Goal: Task Accomplishment & Management: Complete application form

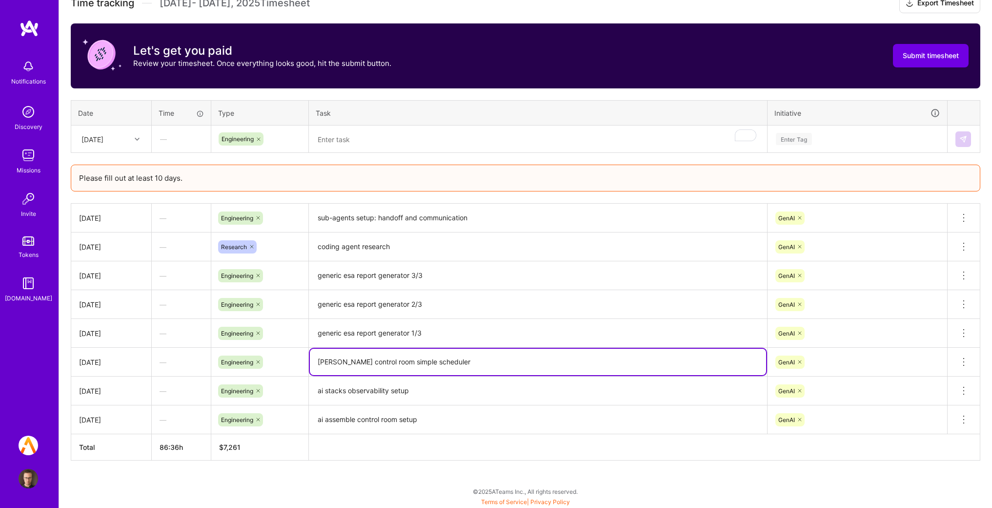
scroll to position [312, 0]
click at [367, 142] on textarea "To enrich screen reader interactions, please activate Accessibility in Grammarl…" at bounding box center [538, 139] width 456 height 26
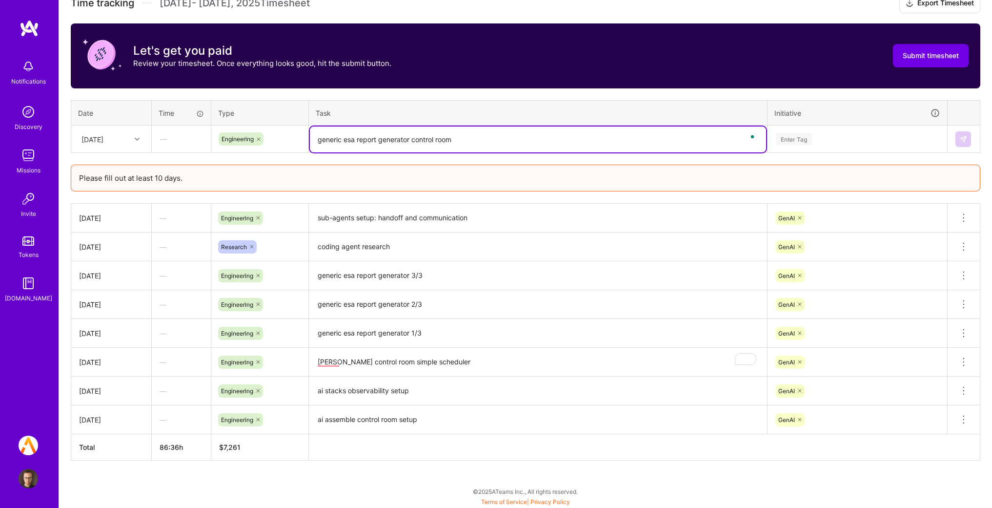
type textarea "generic esa report generator control room"
click at [820, 137] on div "Enter Tag" at bounding box center [857, 139] width 165 height 12
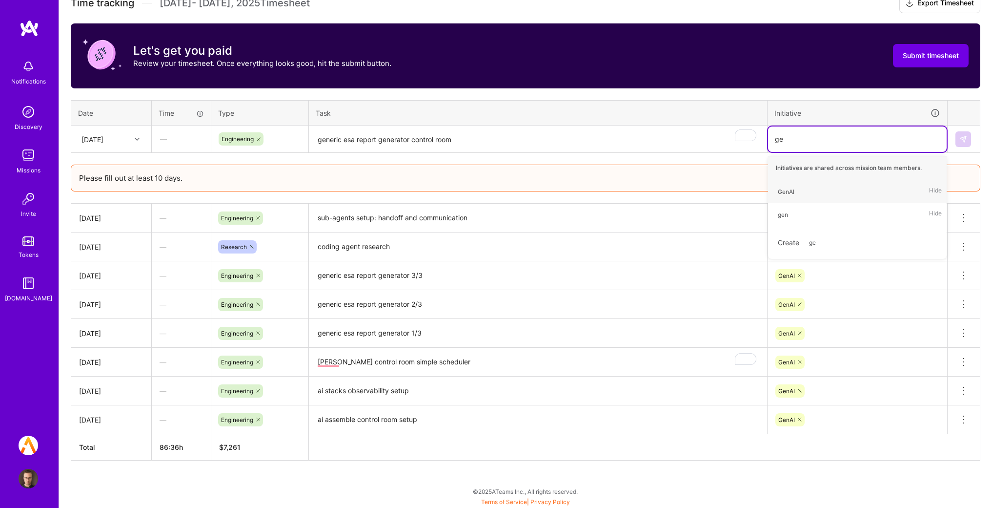
type input "gen"
click at [805, 192] on div "GenAI Hide" at bounding box center [857, 191] width 179 height 23
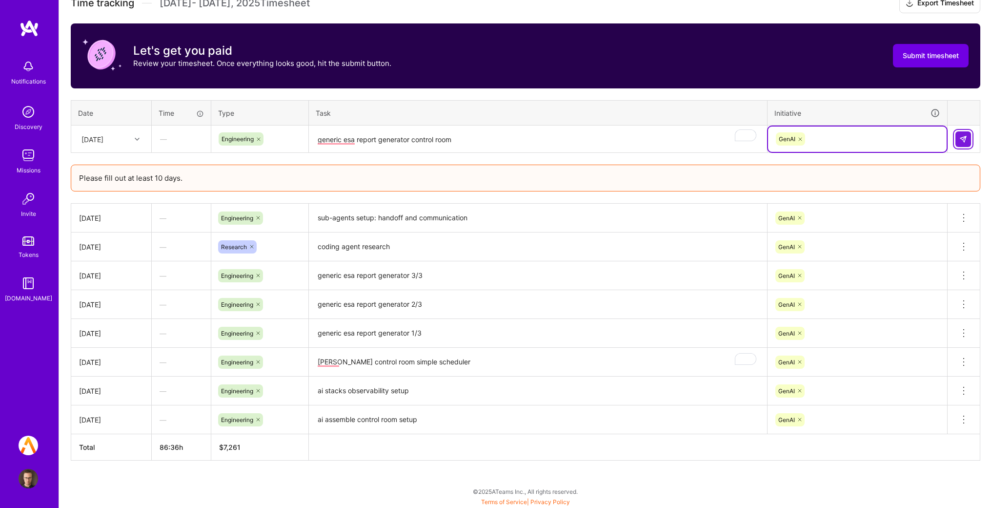
click at [959, 137] on img at bounding box center [963, 139] width 8 height 8
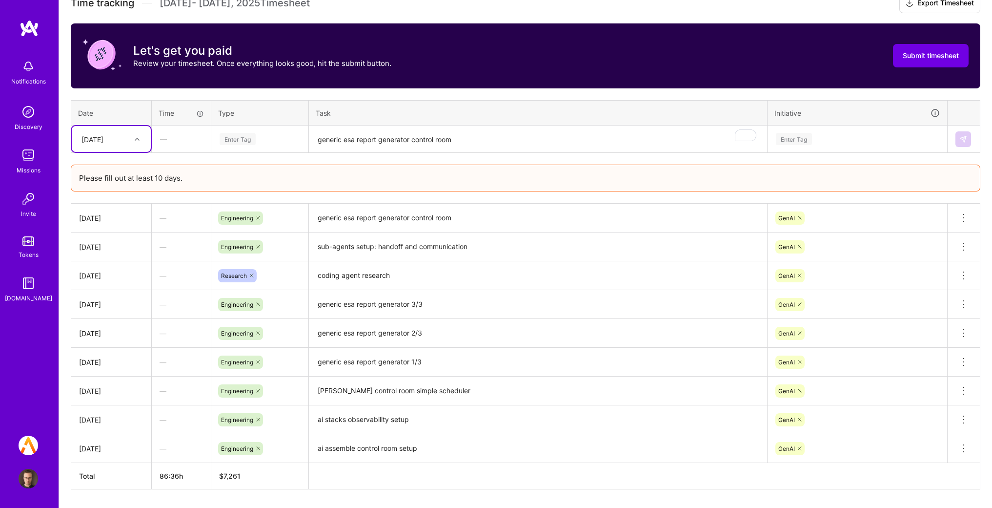
scroll to position [341, 0]
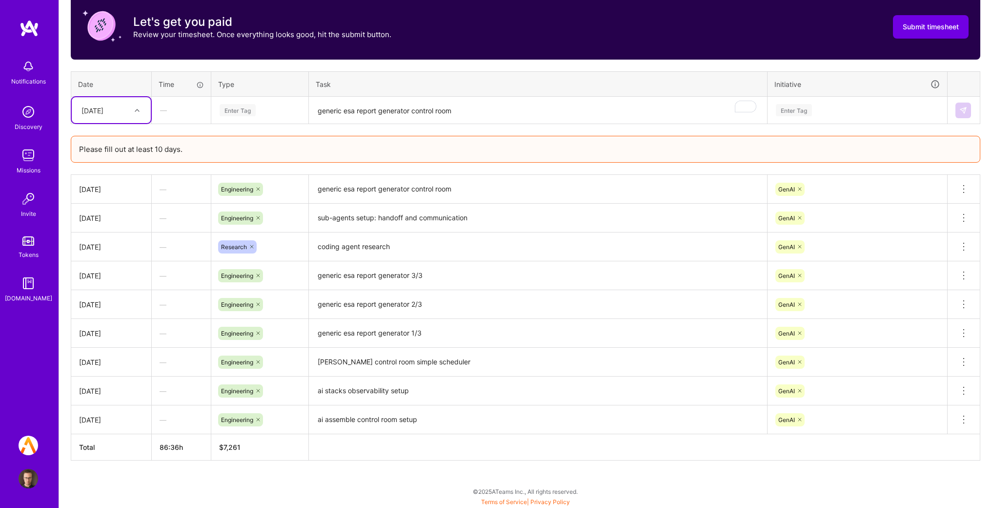
click at [96, 105] on div "[DATE]" at bounding box center [92, 110] width 22 height 10
click at [107, 263] on div "[DATE]" at bounding box center [111, 262] width 79 height 18
click at [269, 116] on div "Enter Tag" at bounding box center [260, 110] width 96 height 25
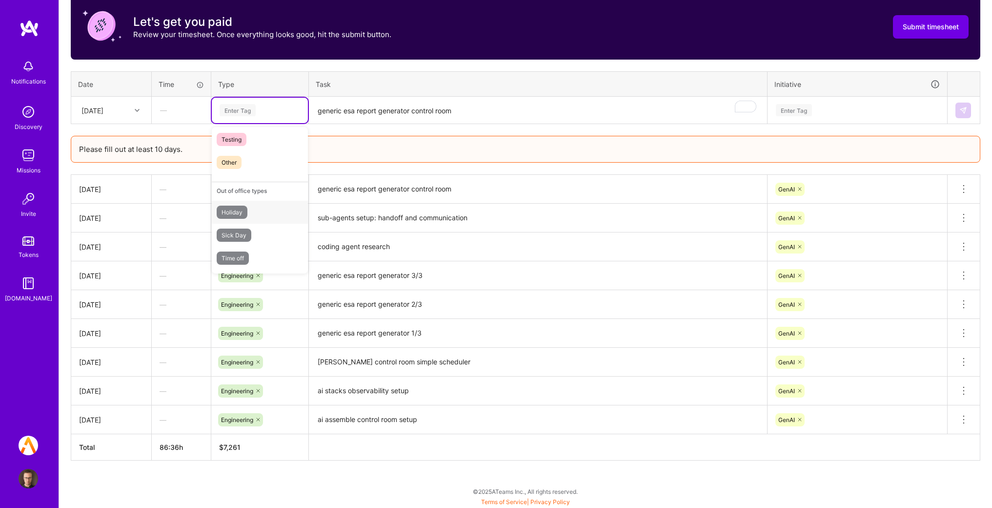
scroll to position [0, 0]
click at [167, 194] on div "—" at bounding box center [181, 189] width 59 height 26
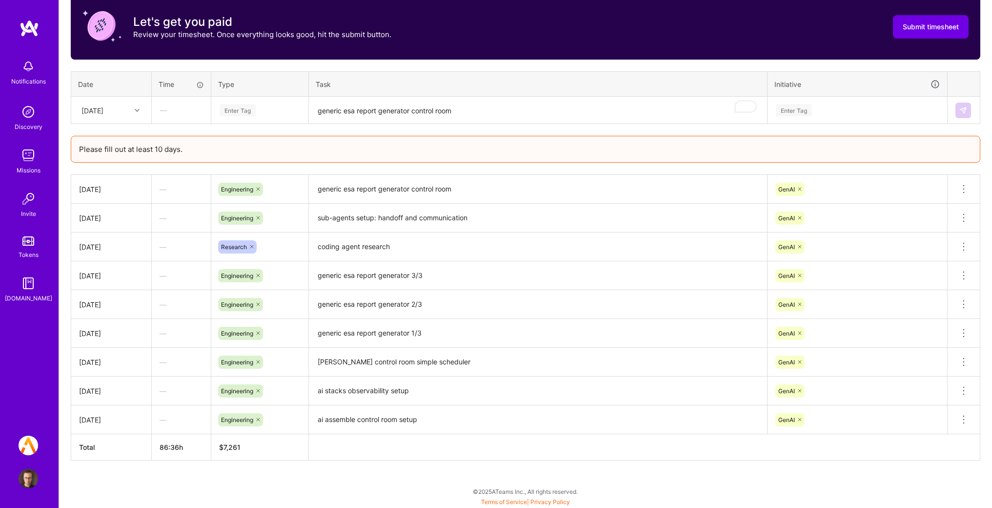
click at [342, 107] on textarea "generic esa report generator control room" at bounding box center [538, 111] width 456 height 26
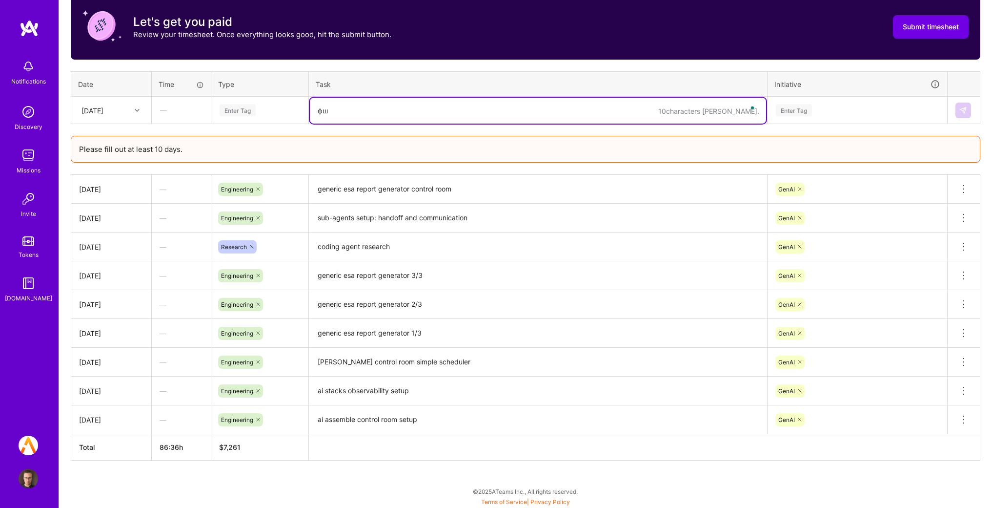
type textarea "ф"
click at [436, 192] on textarea "generic esa report generator control room" at bounding box center [538, 189] width 456 height 27
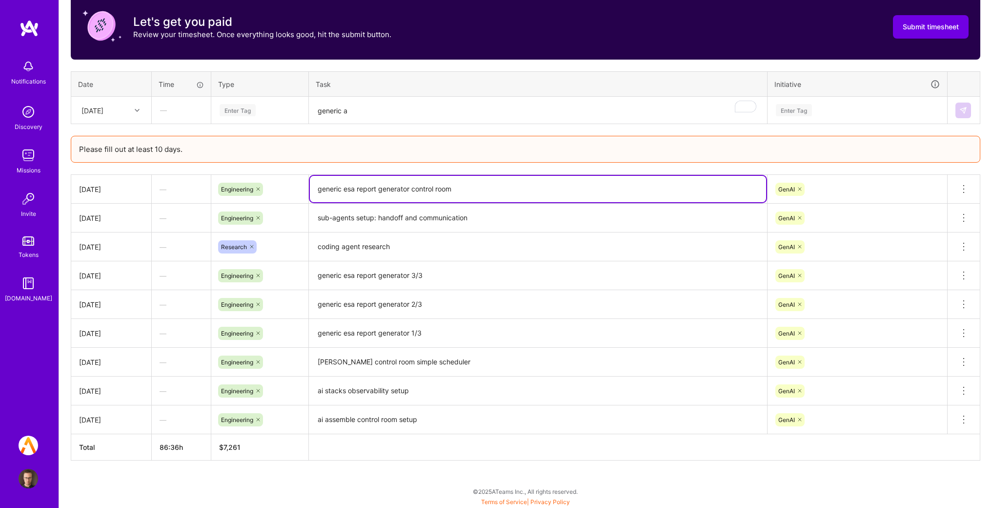
click at [436, 192] on textarea "generic esa report generator control room" at bounding box center [538, 189] width 456 height 26
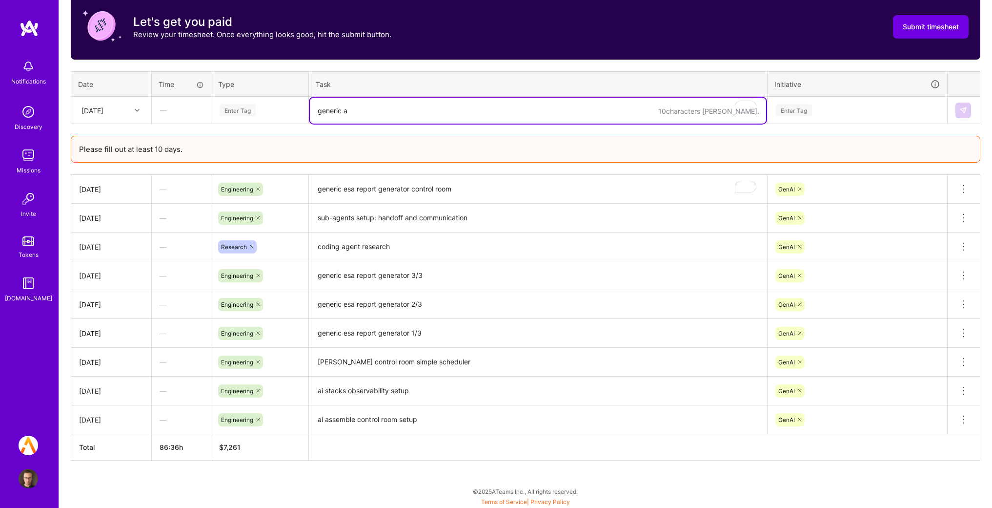
click at [402, 98] on textarea "generic a" at bounding box center [538, 111] width 456 height 26
paste textarea "esa report generator control room"
type textarea "generic esa report generator custom header"
click at [264, 110] on div "Enter Tag" at bounding box center [260, 110] width 82 height 12
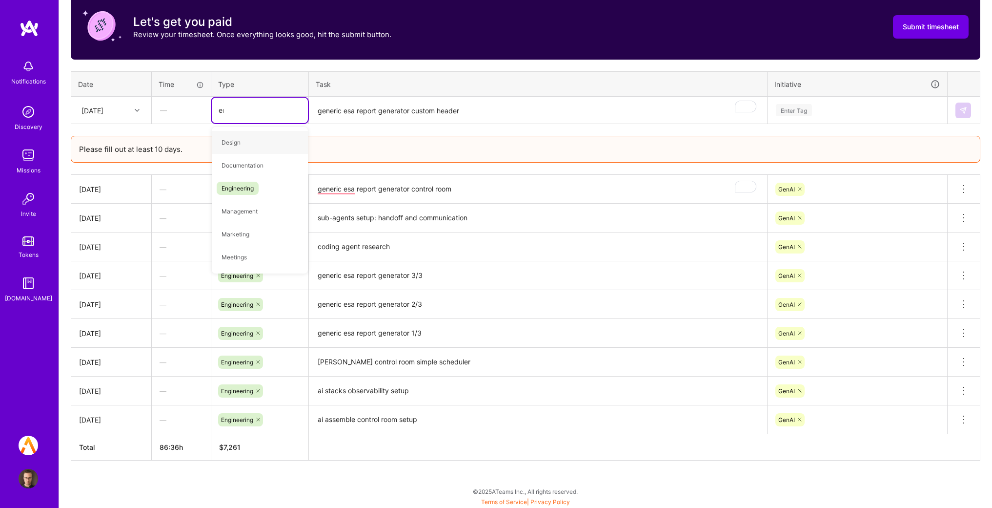
type input "eng"
click at [252, 136] on span "Engineering" at bounding box center [238, 142] width 42 height 13
drag, startPoint x: 375, startPoint y: 108, endPoint x: 455, endPoint y: 116, distance: 80.9
click at [374, 108] on textarea "generic esa report generator custom header" at bounding box center [538, 111] width 456 height 26
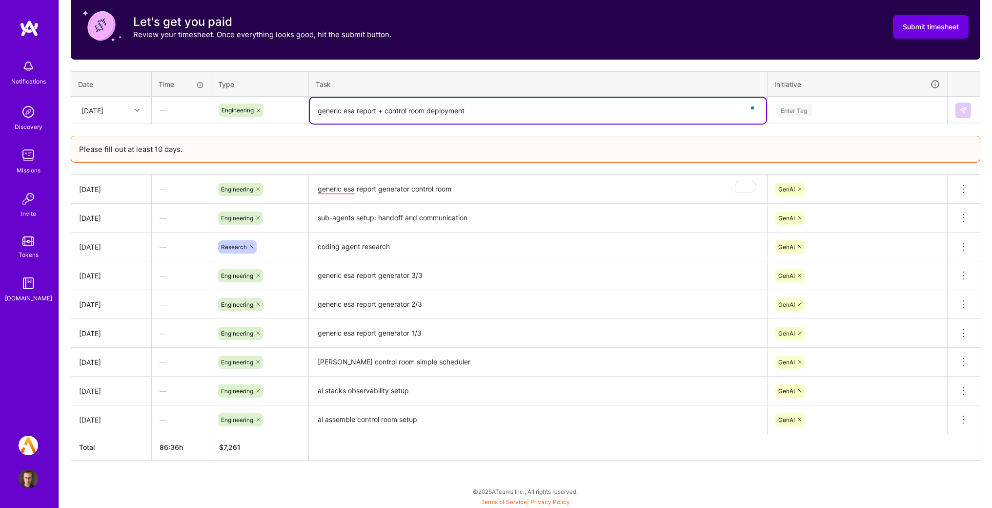
type textarea "generic esa report + control room deployment"
click at [803, 114] on div "Enter Tag" at bounding box center [794, 109] width 36 height 15
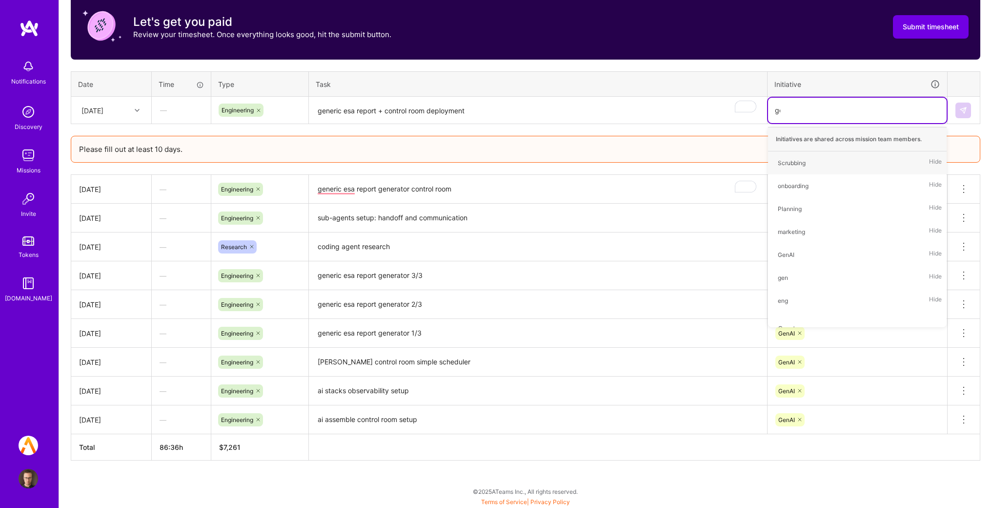
type input "gen"
click at [802, 163] on div "GenAI Hide" at bounding box center [857, 162] width 179 height 23
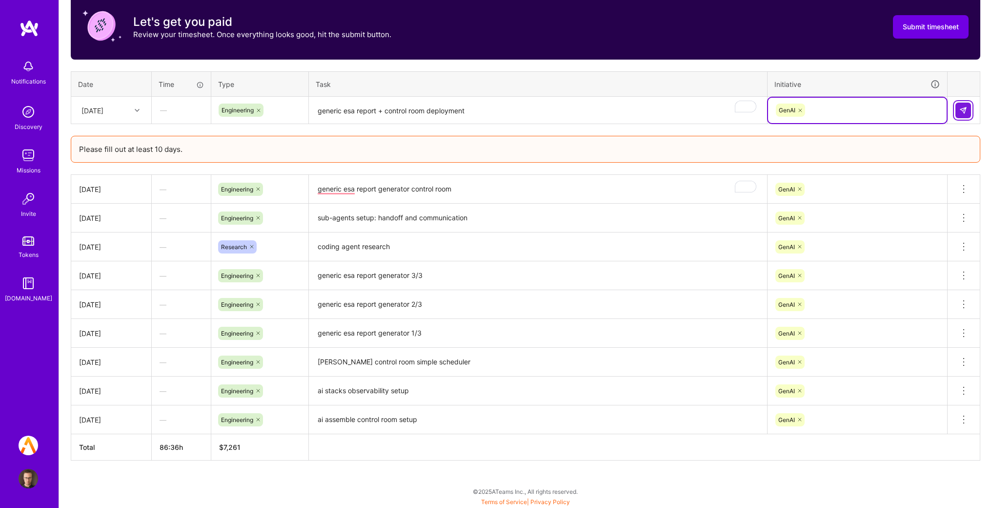
click at [966, 108] on img at bounding box center [963, 110] width 8 height 8
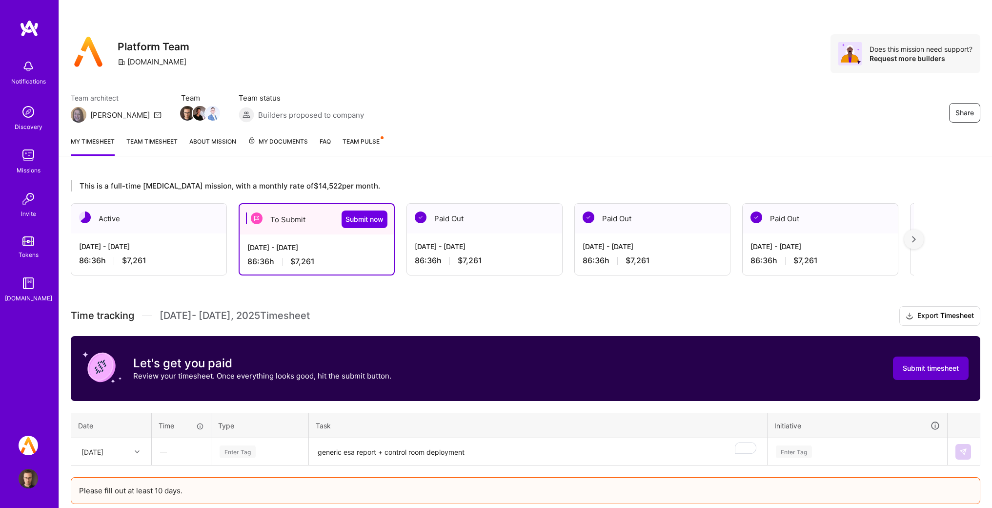
click at [920, 363] on span "Submit timesheet" at bounding box center [931, 368] width 56 height 10
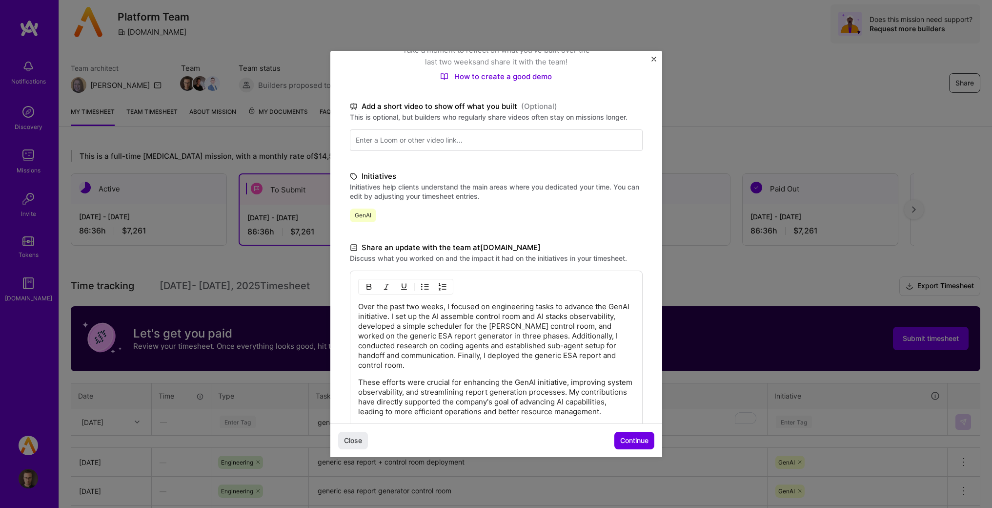
scroll to position [30, 0]
click at [627, 439] on span "Continue" at bounding box center [634, 440] width 28 height 10
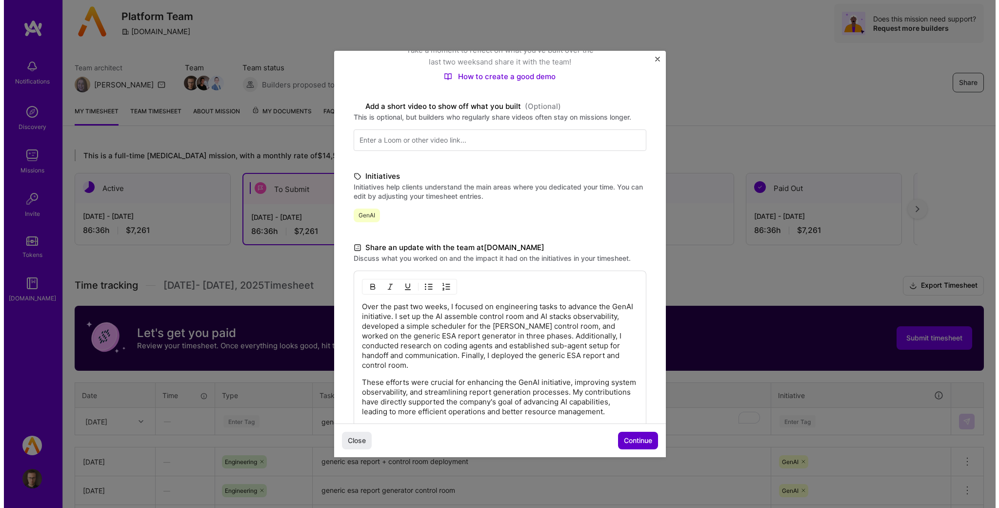
scroll to position [16, 0]
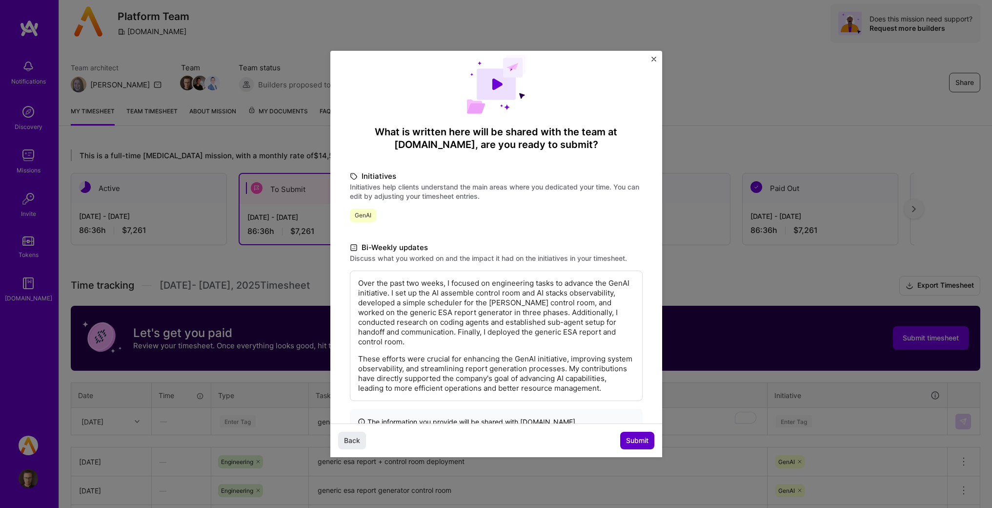
click at [631, 440] on span "Submit" at bounding box center [637, 440] width 22 height 10
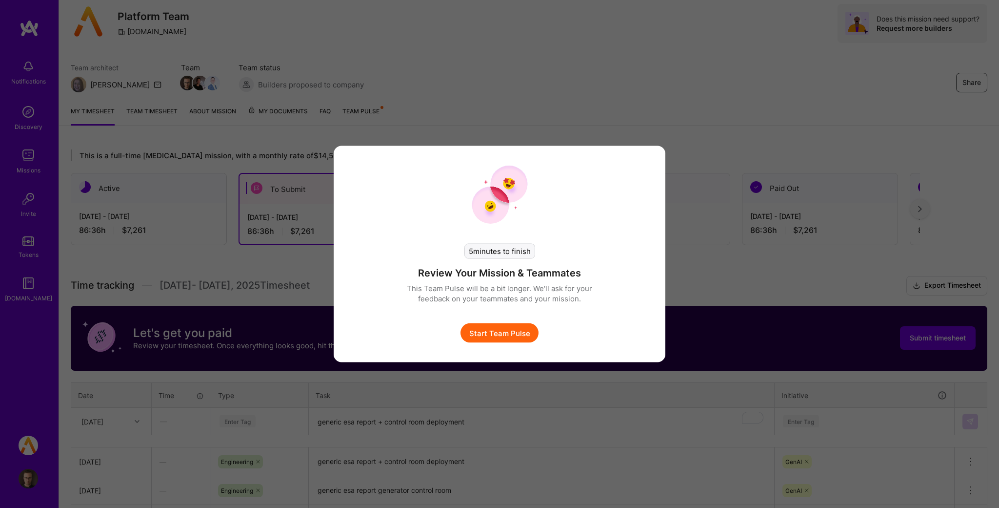
click at [512, 332] on button "Start Team Pulse" at bounding box center [500, 333] width 78 height 20
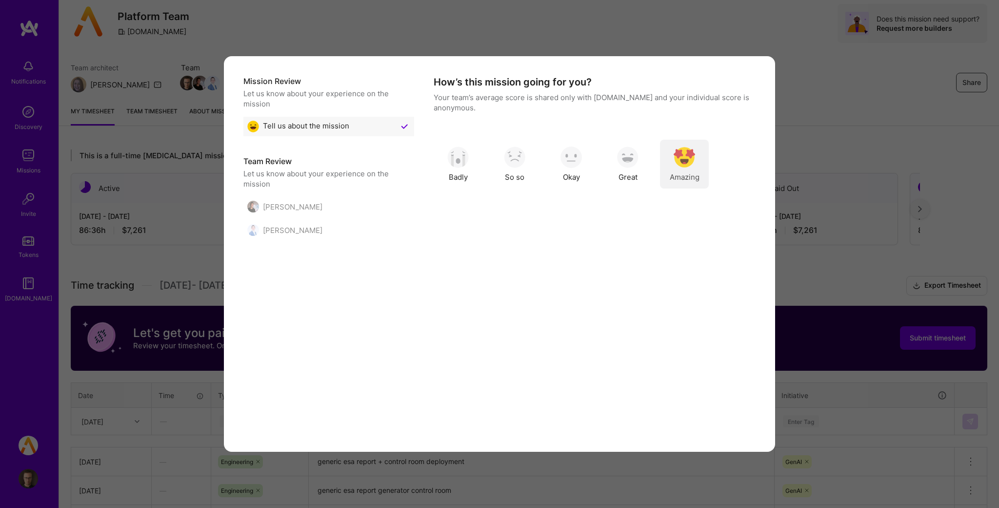
click at [681, 163] on img "modal" at bounding box center [684, 156] width 21 height 21
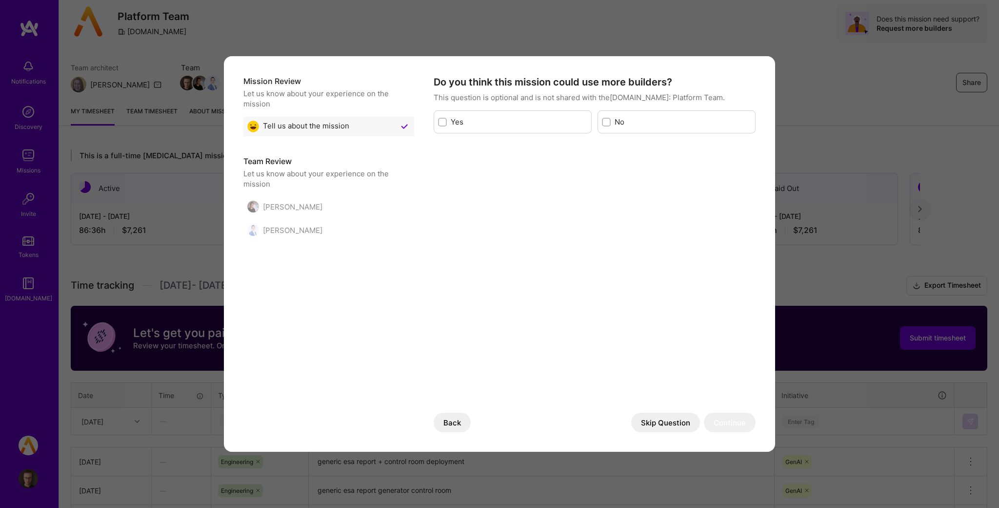
click at [629, 122] on label "No" at bounding box center [683, 122] width 137 height 10
click at [611, 122] on input "modal" at bounding box center [607, 122] width 7 height 7
checkbox input "true"
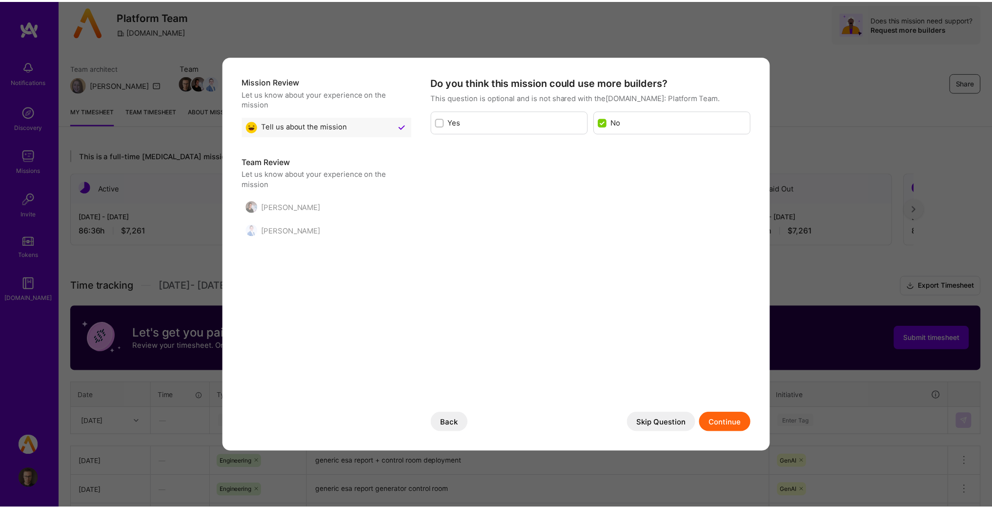
scroll to position [0, 0]
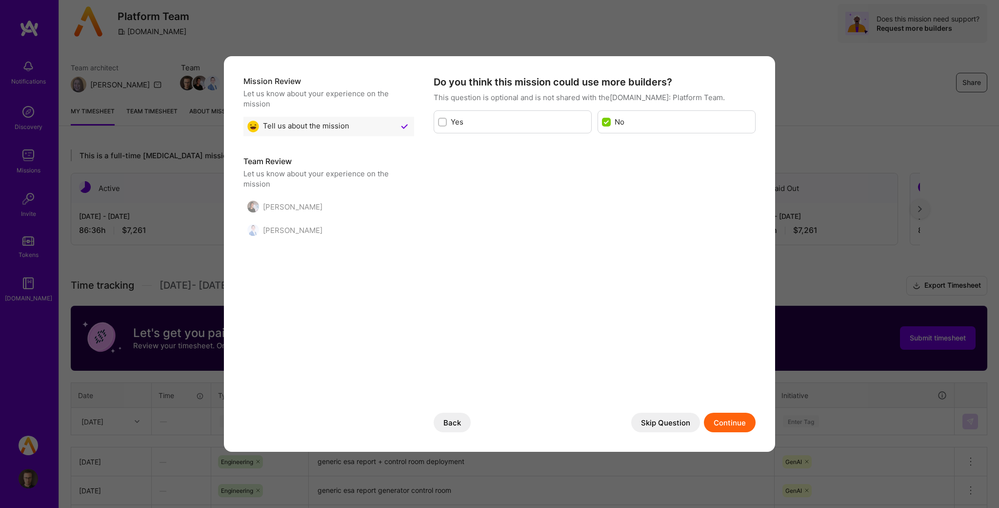
click at [684, 426] on button "Skip Question" at bounding box center [665, 422] width 69 height 20
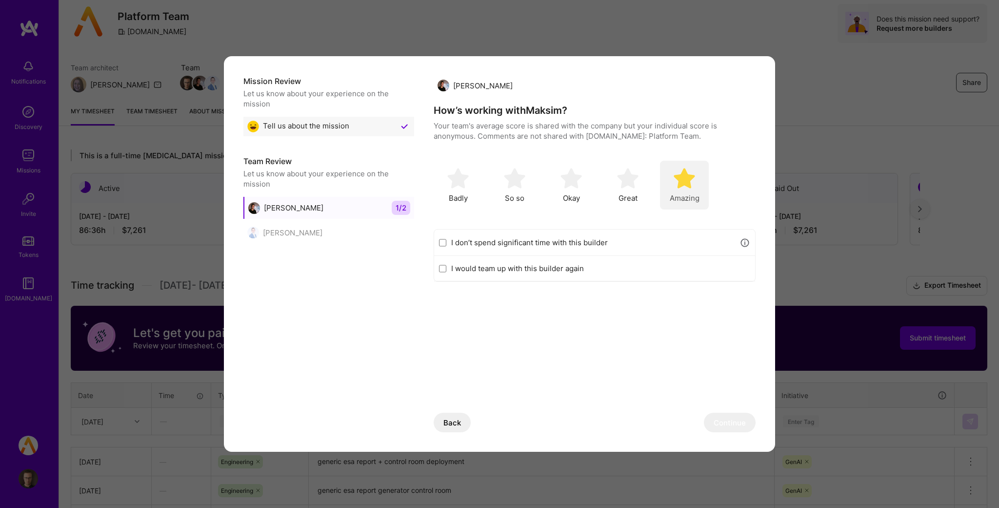
click at [690, 193] on span "Amazing" at bounding box center [685, 198] width 30 height 10
click at [727, 427] on button "Continue" at bounding box center [730, 422] width 52 height 20
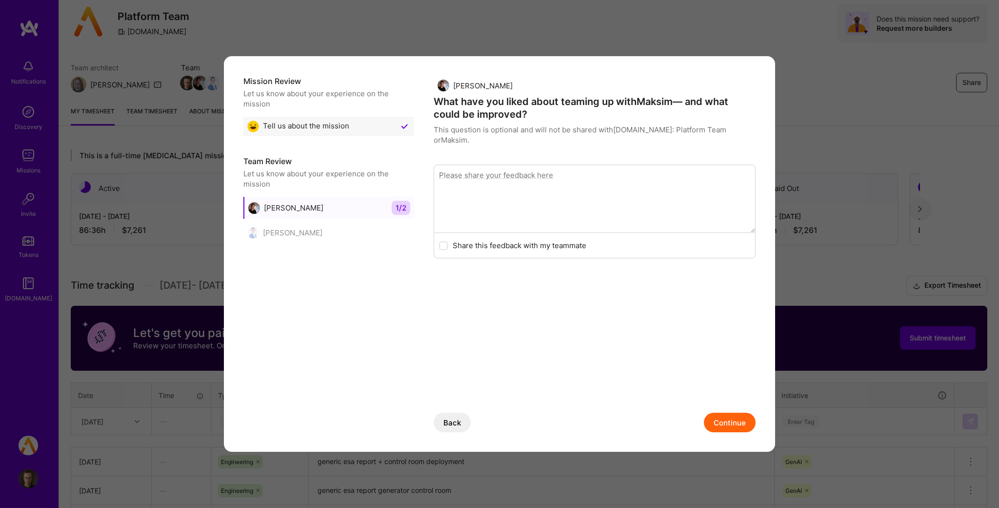
click at [723, 419] on button "Continue" at bounding box center [730, 422] width 52 height 20
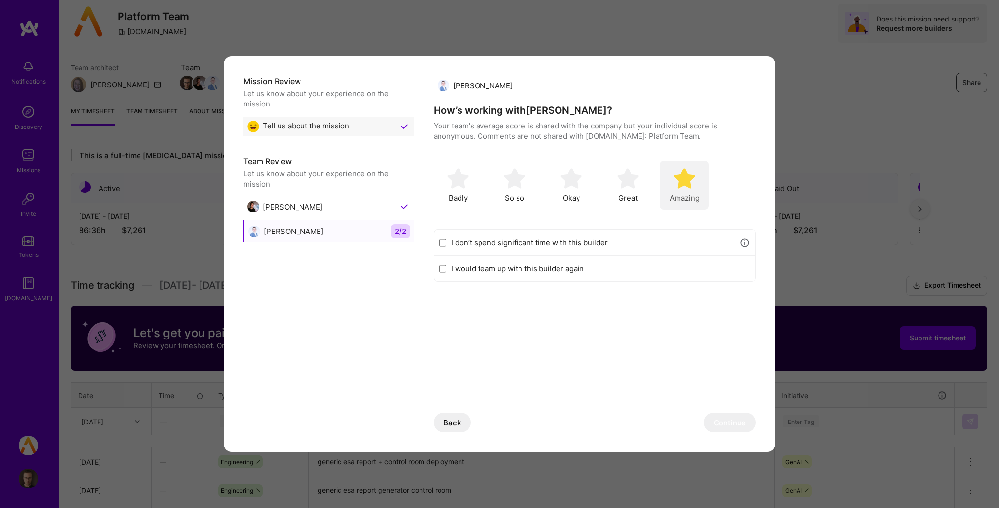
click at [683, 205] on div "Amazing" at bounding box center [684, 185] width 49 height 49
click at [732, 414] on button "Continue" at bounding box center [730, 422] width 52 height 20
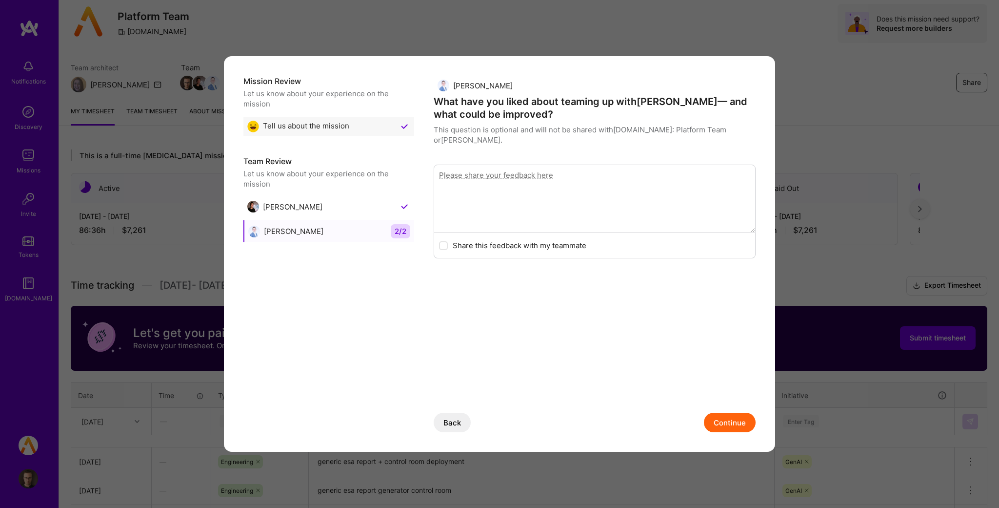
click at [728, 424] on button "Continue" at bounding box center [730, 422] width 52 height 20
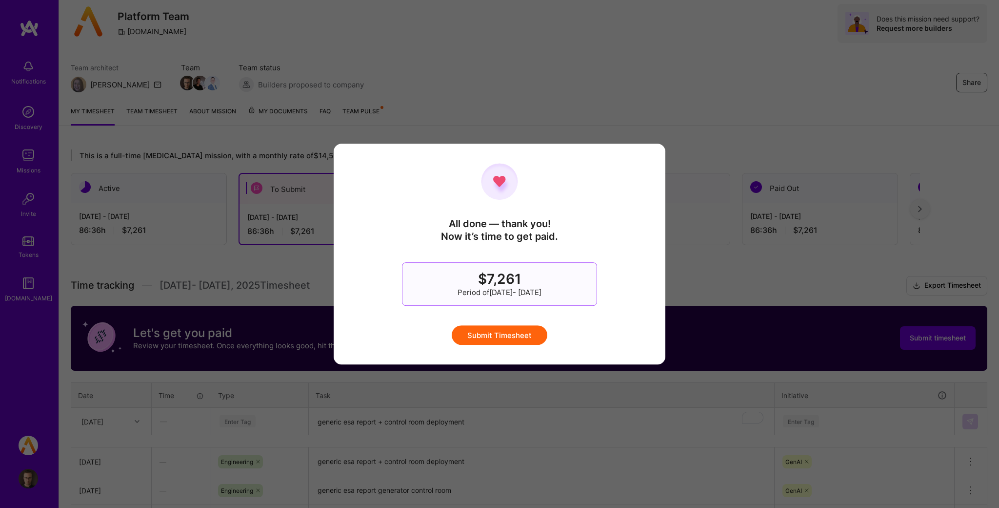
click at [499, 324] on div "All done — thank you! Now it’s time to get paid. $7,261 Period of [DATE] - [DAT…" at bounding box center [499, 254] width 293 height 182
click at [499, 334] on button "Submit Timesheet" at bounding box center [500, 335] width 96 height 20
